Goal: Transaction & Acquisition: Obtain resource

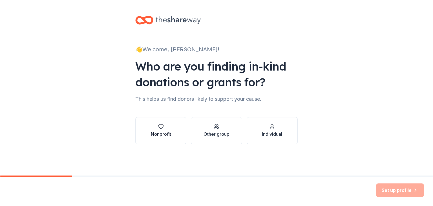
click at [161, 131] on div "Nonprofit" at bounding box center [161, 133] width 20 height 7
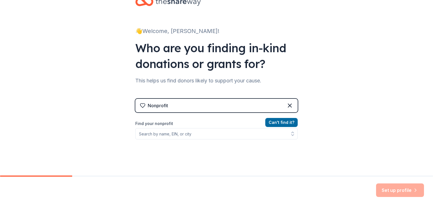
scroll to position [28, 0]
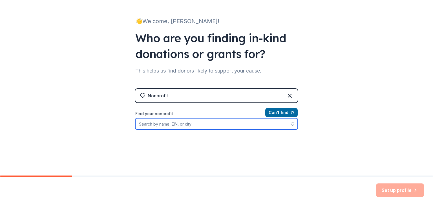
click at [191, 126] on input "Find your nonprofit" at bounding box center [216, 123] width 162 height 11
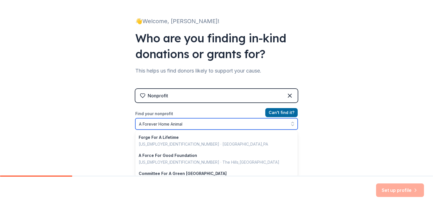
type input "A Forever Home Animal"
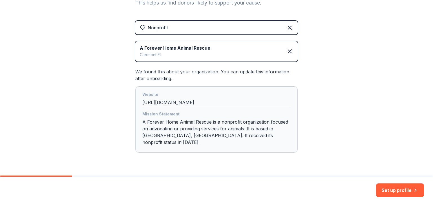
scroll to position [105, 0]
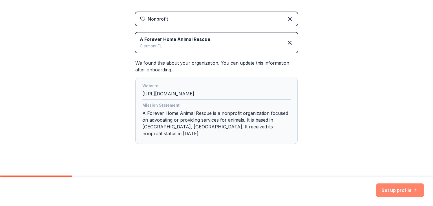
drag, startPoint x: 393, startPoint y: 187, endPoint x: 361, endPoint y: 167, distance: 37.7
click at [393, 187] on button "Set up profile" at bounding box center [400, 190] width 48 height 14
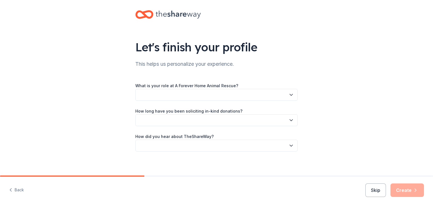
scroll to position [9, 0]
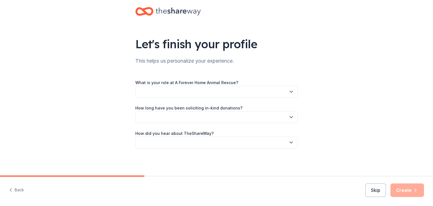
click at [239, 88] on button "button" at bounding box center [216, 92] width 162 height 12
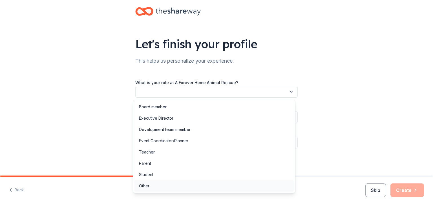
click at [161, 184] on div "Other" at bounding box center [213, 185] width 159 height 11
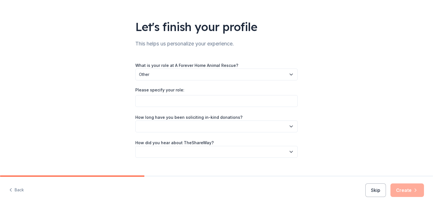
scroll to position [35, 0]
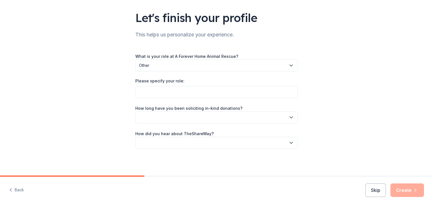
click at [163, 85] on div "Please specify your role:" at bounding box center [216, 82] width 162 height 8
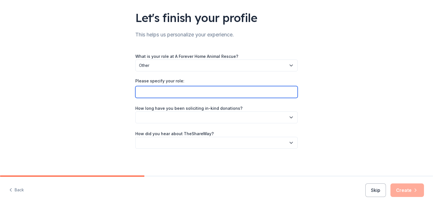
click at [163, 92] on input "Please specify your role:" at bounding box center [216, 92] width 162 height 12
type input "Volunteer"
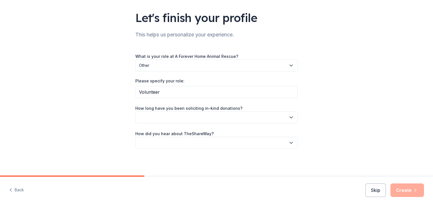
drag, startPoint x: 165, startPoint y: 123, endPoint x: 165, endPoint y: 120, distance: 3.4
click at [165, 123] on div "What is your role at A Forever Home Animal Rescue? Other Please specify your ro…" at bounding box center [216, 101] width 162 height 96
click at [165, 116] on button "button" at bounding box center [216, 117] width 162 height 12
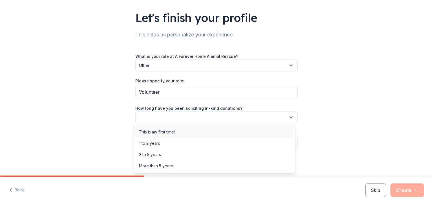
click at [166, 132] on div "This is my first time!" at bounding box center [157, 131] width 36 height 7
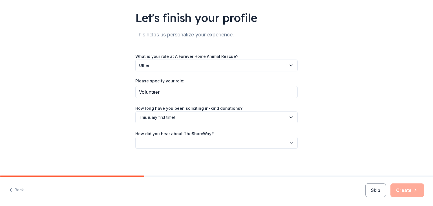
click at [144, 141] on button "button" at bounding box center [216, 143] width 162 height 12
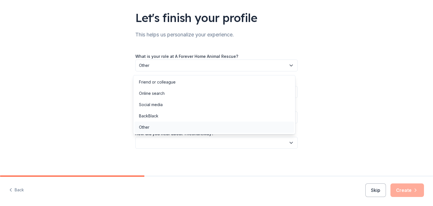
click at [151, 123] on div "Other" at bounding box center [213, 126] width 159 height 11
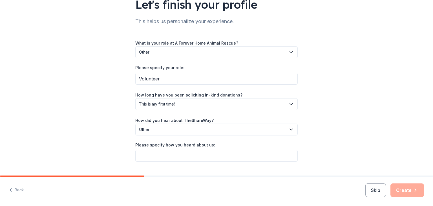
scroll to position [61, 0]
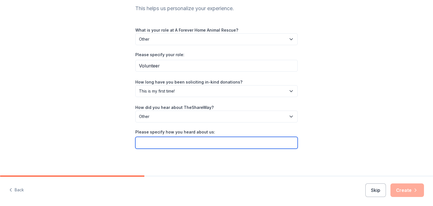
click at [159, 143] on input "Please specify how you heard about us:" at bounding box center [216, 143] width 162 height 12
type input "Maddie's Fund"
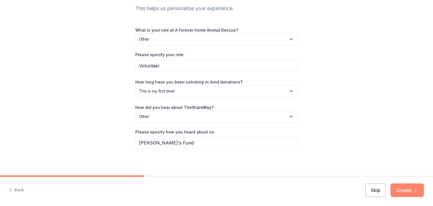
click at [407, 187] on button "Create" at bounding box center [407, 190] width 34 height 14
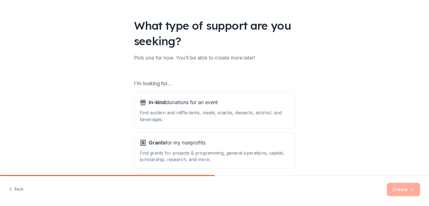
scroll to position [52, 0]
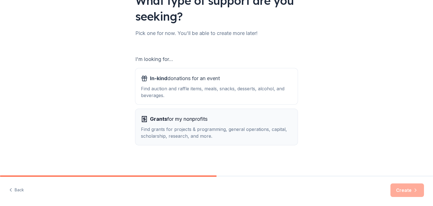
click at [258, 130] on div "Find grants for projects & programming, general operations, capital, scholarshi…" at bounding box center [216, 133] width 151 height 14
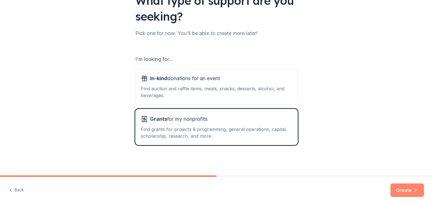
click at [411, 188] on button "Create" at bounding box center [407, 190] width 34 height 14
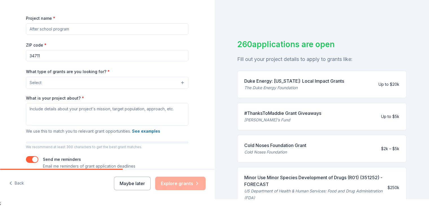
scroll to position [94, 0]
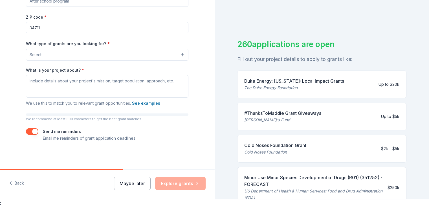
click at [128, 184] on button "Maybe later" at bounding box center [132, 183] width 37 height 14
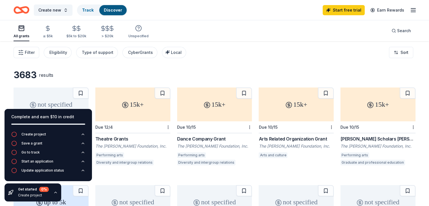
click at [199, 69] on div "3683 results not specified Rolling WK Kellogg Foundation Grant WK Kellogg Found…" at bounding box center [214, 177] width 429 height 273
click at [37, 145] on div "Save a grant" at bounding box center [31, 143] width 21 height 5
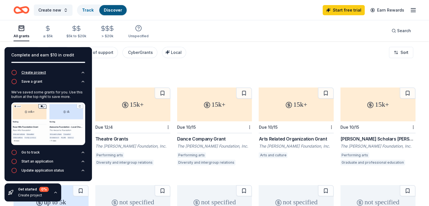
click at [13, 81] on icon "button" at bounding box center [14, 82] width 6 height 6
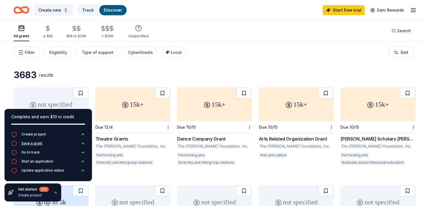
click at [27, 145] on div "Save a grant" at bounding box center [31, 143] width 21 height 5
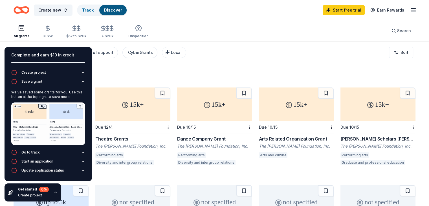
click at [31, 149] on div "We've saved some grants for you. Use this button at the top right to save more." at bounding box center [48, 119] width 74 height 62
click at [33, 150] on div "Go to track" at bounding box center [30, 152] width 18 height 5
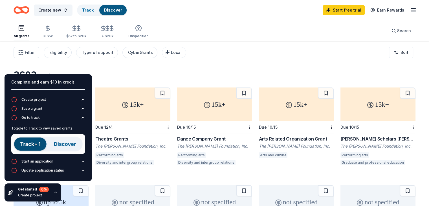
click at [44, 161] on div "Start an application" at bounding box center [37, 161] width 32 height 5
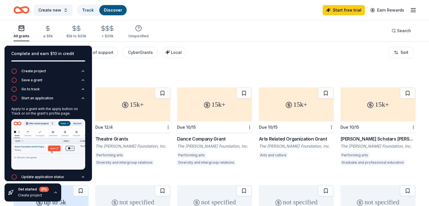
click at [30, 197] on div "Create project" at bounding box center [33, 195] width 31 height 5
click at [32, 194] on div "Create project" at bounding box center [33, 195] width 31 height 5
click at [55, 191] on icon "button" at bounding box center [55, 192] width 5 height 5
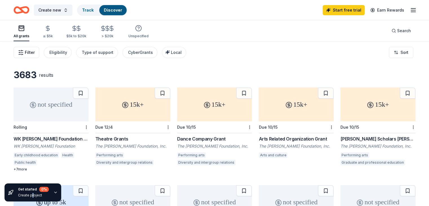
click at [35, 52] on span "Filter" at bounding box center [30, 52] width 10 height 7
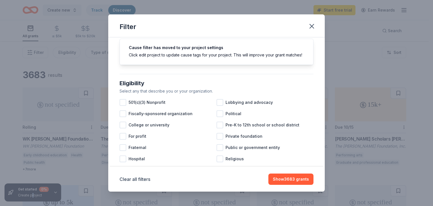
scroll to position [28, 0]
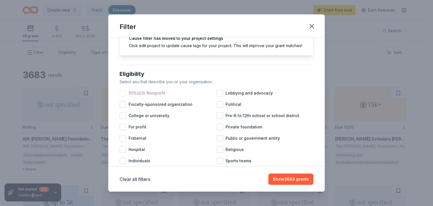
click at [124, 96] on div at bounding box center [122, 93] width 7 height 7
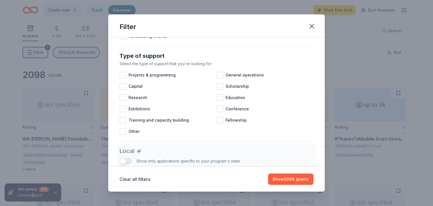
scroll to position [225, 0]
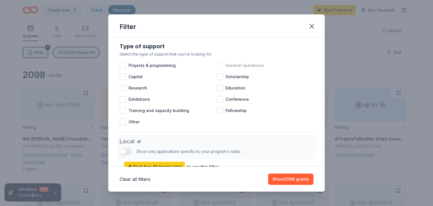
click at [218, 69] on div at bounding box center [219, 65] width 7 height 7
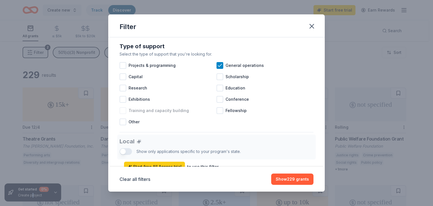
click at [123, 114] on div at bounding box center [122, 110] width 7 height 7
click at [121, 80] on div at bounding box center [122, 76] width 7 height 7
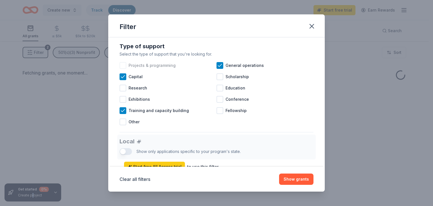
click at [123, 69] on div at bounding box center [122, 65] width 7 height 7
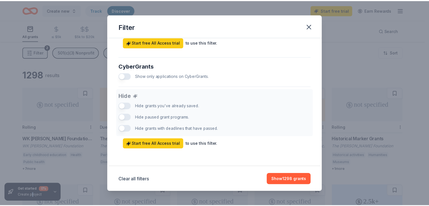
scroll to position [355, 0]
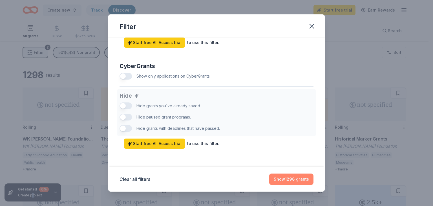
click at [284, 178] on button "Show 1298 grants" at bounding box center [291, 178] width 44 height 11
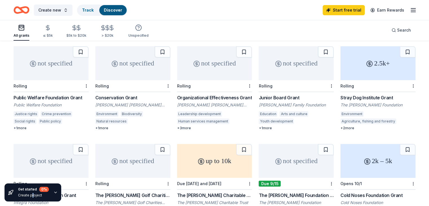
scroll to position [141, 0]
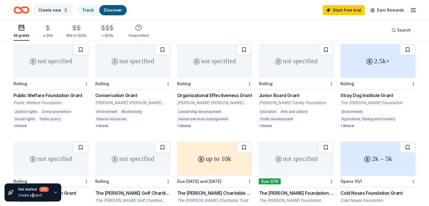
click at [113, 125] on div "+ 1 more" at bounding box center [132, 125] width 75 height 5
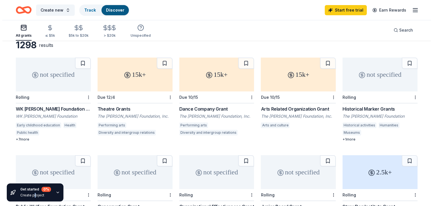
scroll to position [0, 0]
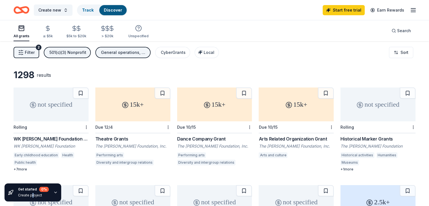
click at [35, 54] on span "Filter" at bounding box center [30, 52] width 10 height 7
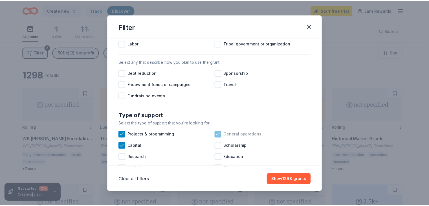
scroll to position [225, 0]
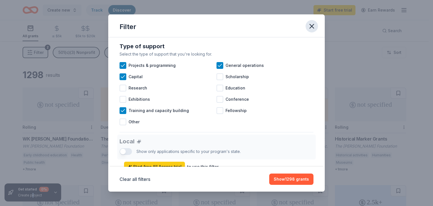
click at [312, 28] on icon "button" at bounding box center [312, 26] width 8 height 8
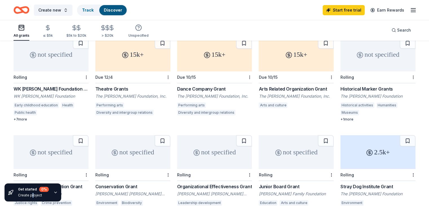
scroll to position [141, 0]
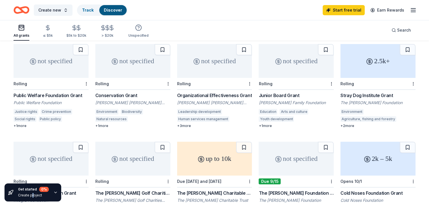
click at [364, 95] on div "Stray Dog Institute Grant" at bounding box center [377, 95] width 75 height 7
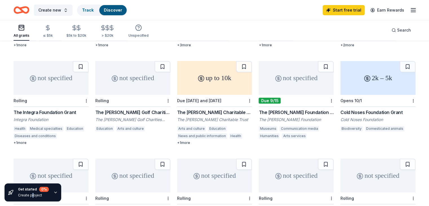
scroll to position [225, 0]
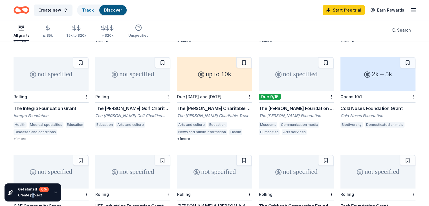
click at [362, 81] on div "2k – 5k" at bounding box center [377, 74] width 75 height 34
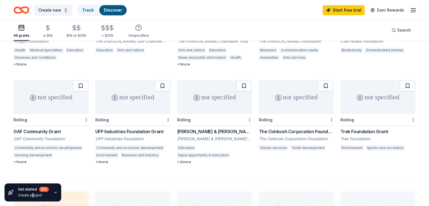
scroll to position [310, 0]
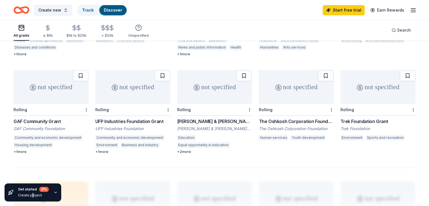
click at [189, 152] on div "+ 2 more" at bounding box center [214, 151] width 75 height 5
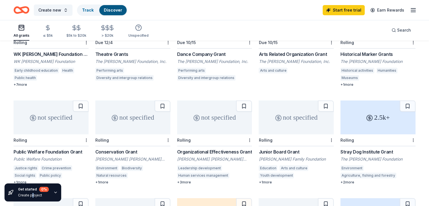
scroll to position [113, 0]
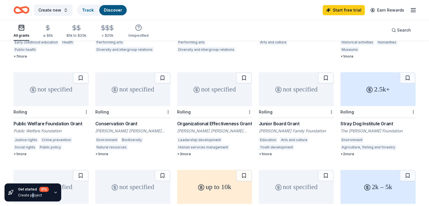
click at [136, 121] on div "Conservation Grant" at bounding box center [132, 123] width 75 height 7
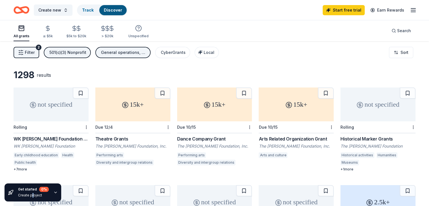
scroll to position [0, 0]
click at [214, 55] on div "Local" at bounding box center [207, 52] width 14 height 7
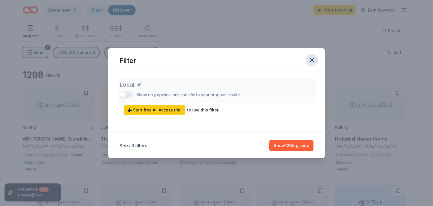
click at [308, 61] on icon "button" at bounding box center [312, 60] width 8 height 8
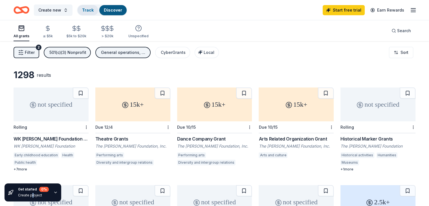
click at [94, 10] on link "Track" at bounding box center [88, 10] width 12 height 5
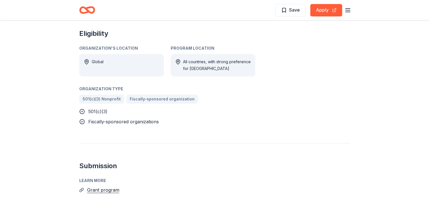
scroll to position [282, 0]
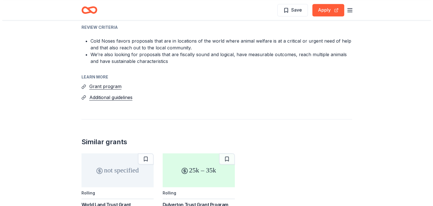
scroll to position [704, 0]
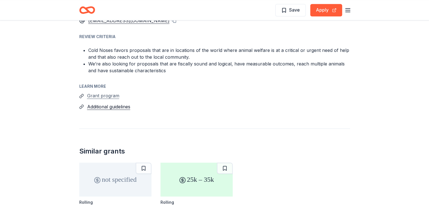
click at [92, 92] on button "Grant program" at bounding box center [103, 95] width 32 height 7
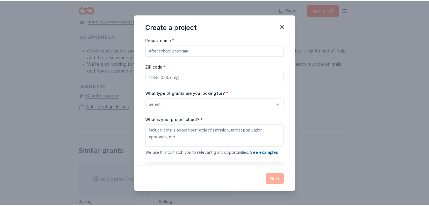
scroll to position [0, 0]
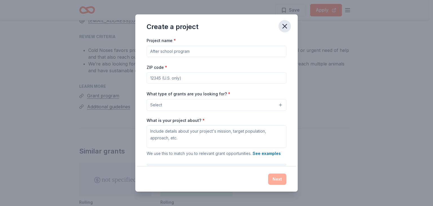
click at [285, 26] on icon "button" at bounding box center [285, 26] width 4 height 4
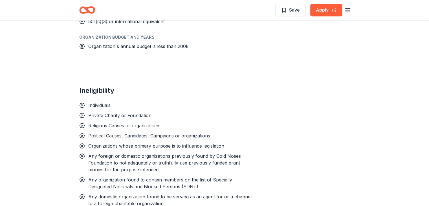
scroll to position [310, 0]
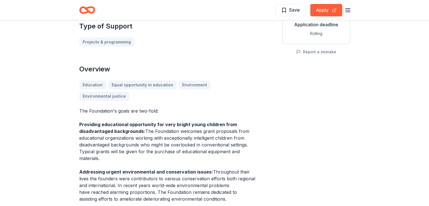
scroll to position [141, 0]
